Goal: Task Accomplishment & Management: Complete application form

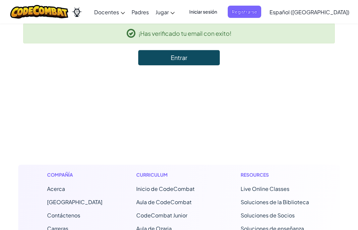
click at [177, 62] on link "Entrar" at bounding box center [179, 57] width 82 height 15
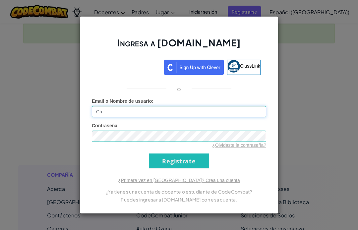
type input "C"
type input "[EMAIL_ADDRESS][DOMAIN_NAME]"
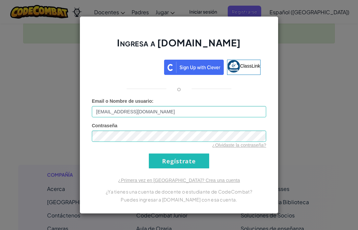
click at [164, 168] on input "Regístrate" at bounding box center [179, 161] width 60 height 15
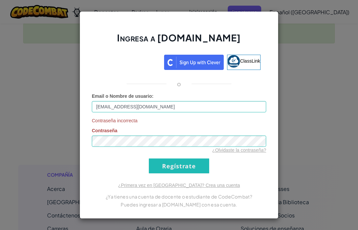
click at [166, 166] on input "Regístrate" at bounding box center [179, 166] width 60 height 15
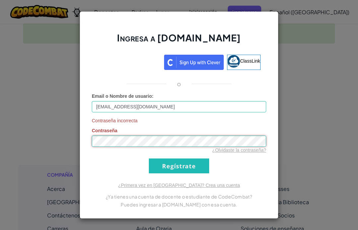
click at [179, 166] on input "Regístrate" at bounding box center [179, 166] width 60 height 15
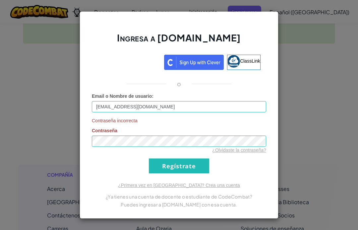
click at [160, 173] on input "Regístrate" at bounding box center [179, 166] width 60 height 15
click at [167, 186] on link "¿Primera vez en [GEOGRAPHIC_DATA]? Crea una cuenta" at bounding box center [179, 185] width 122 height 5
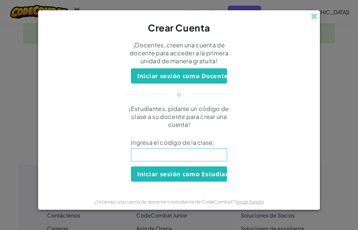
click at [181, 156] on input at bounding box center [179, 154] width 96 height 13
type input "Wacht"
click at [306, 15] on div "Crear Cuenta" at bounding box center [179, 22] width 282 height 24
click at [313, 15] on span at bounding box center [314, 16] width 7 height 7
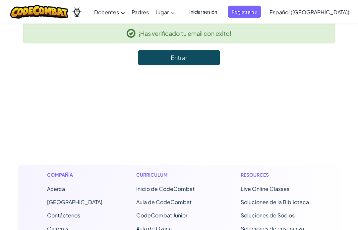
click at [217, 10] on span "Iniciar sesión" at bounding box center [203, 12] width 36 height 12
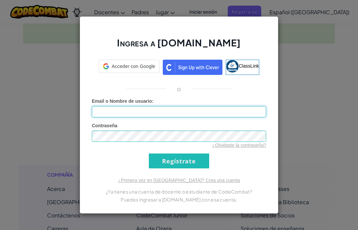
type input "[EMAIL_ADDRESS][DOMAIN_NAME]"
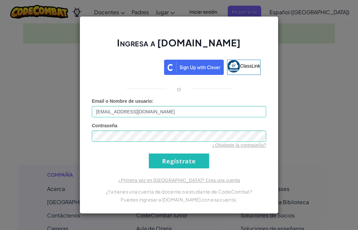
click at [192, 157] on input "Regístrate" at bounding box center [179, 161] width 60 height 15
